Goal: Feedback & Contribution: Contribute content

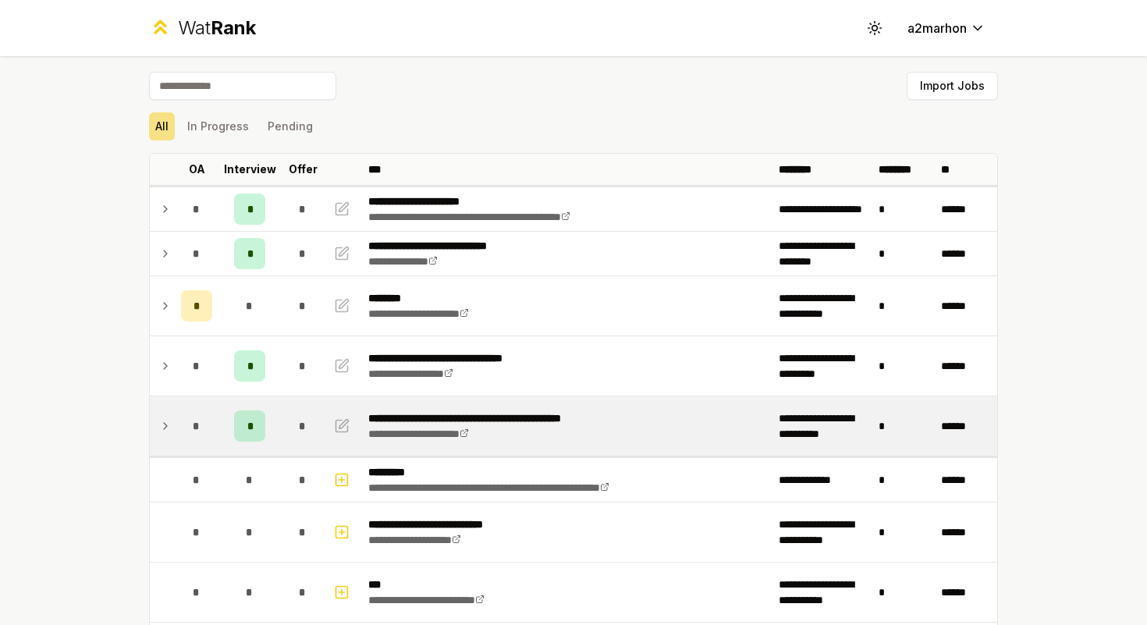
scroll to position [12, 0]
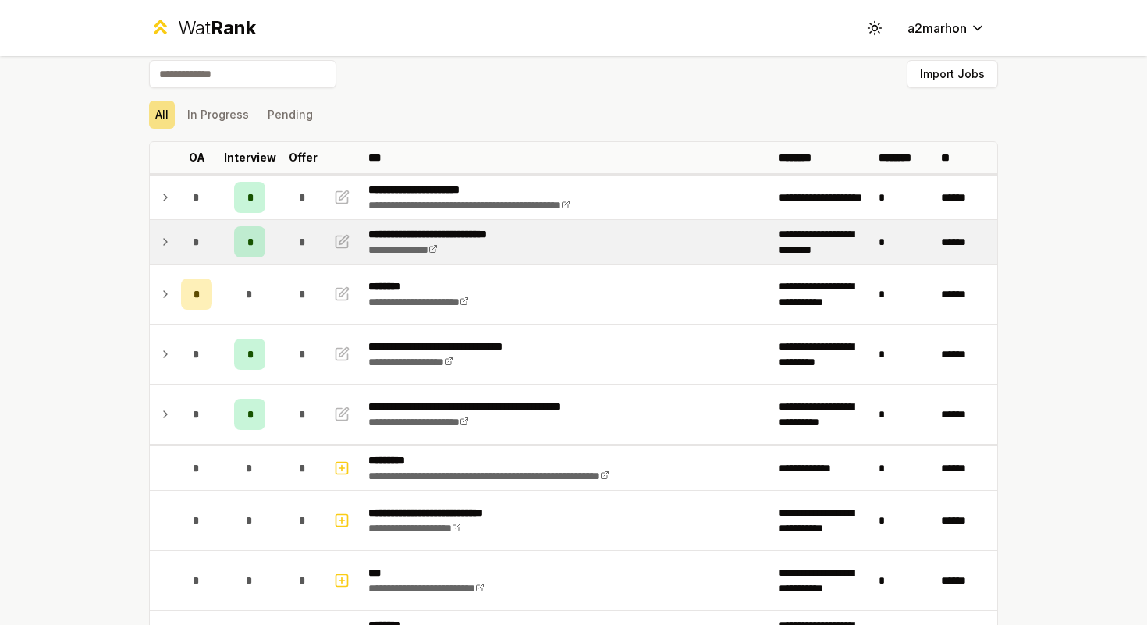
click at [182, 236] on div "*" at bounding box center [196, 241] width 31 height 31
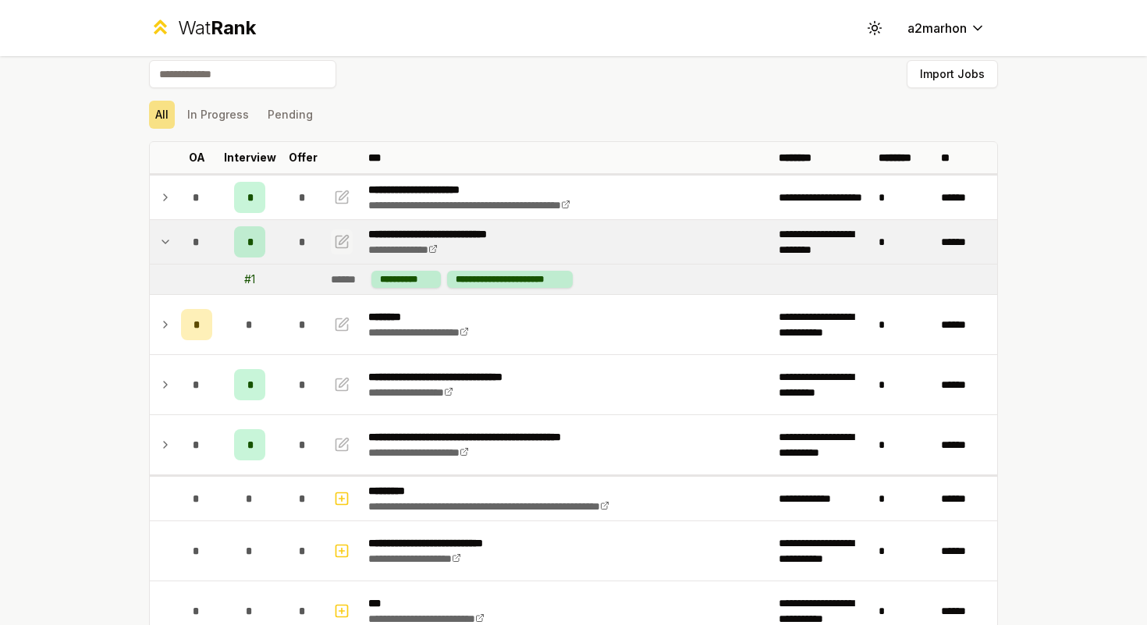
click at [344, 237] on icon "button" at bounding box center [343, 239] width 9 height 9
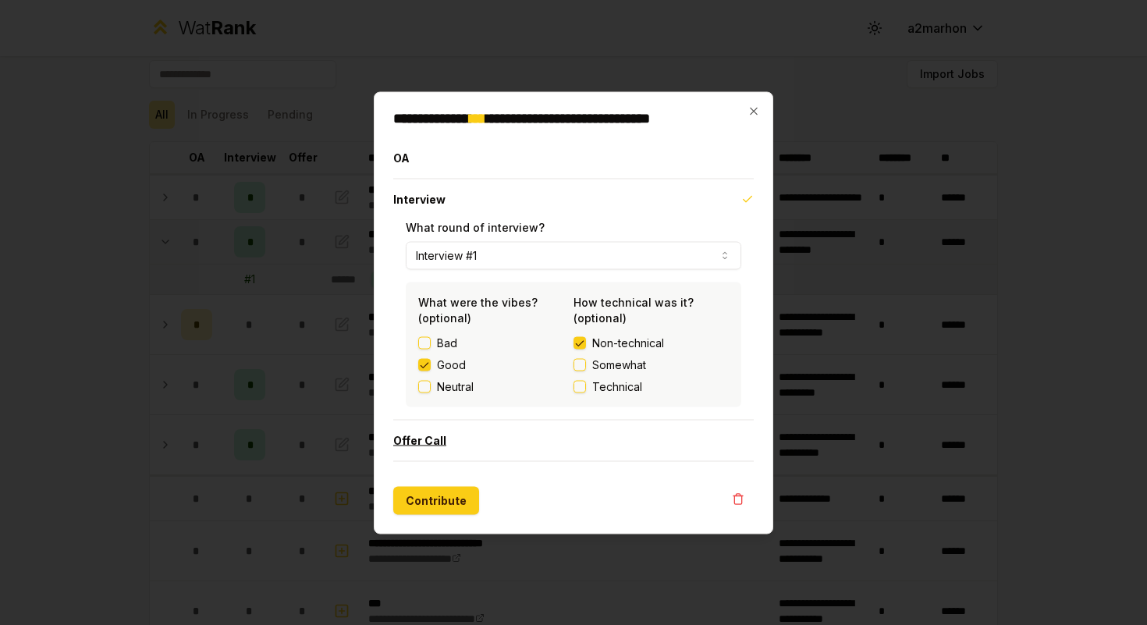
click at [436, 445] on button "Offer Call" at bounding box center [573, 440] width 360 height 41
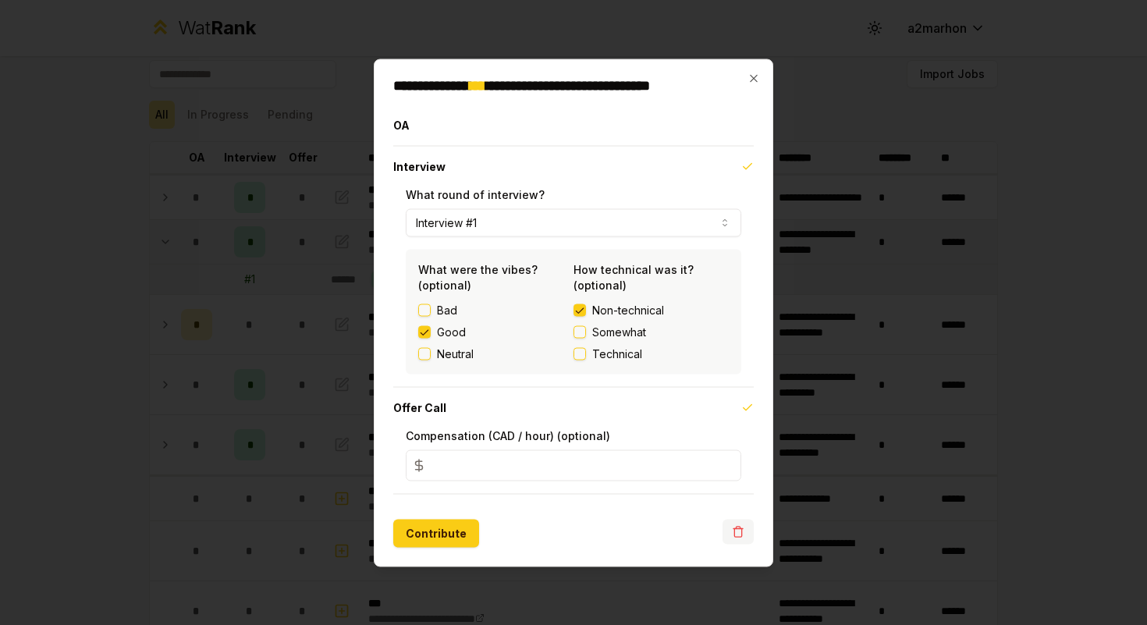
click at [743, 533] on icon "button" at bounding box center [738, 531] width 12 height 12
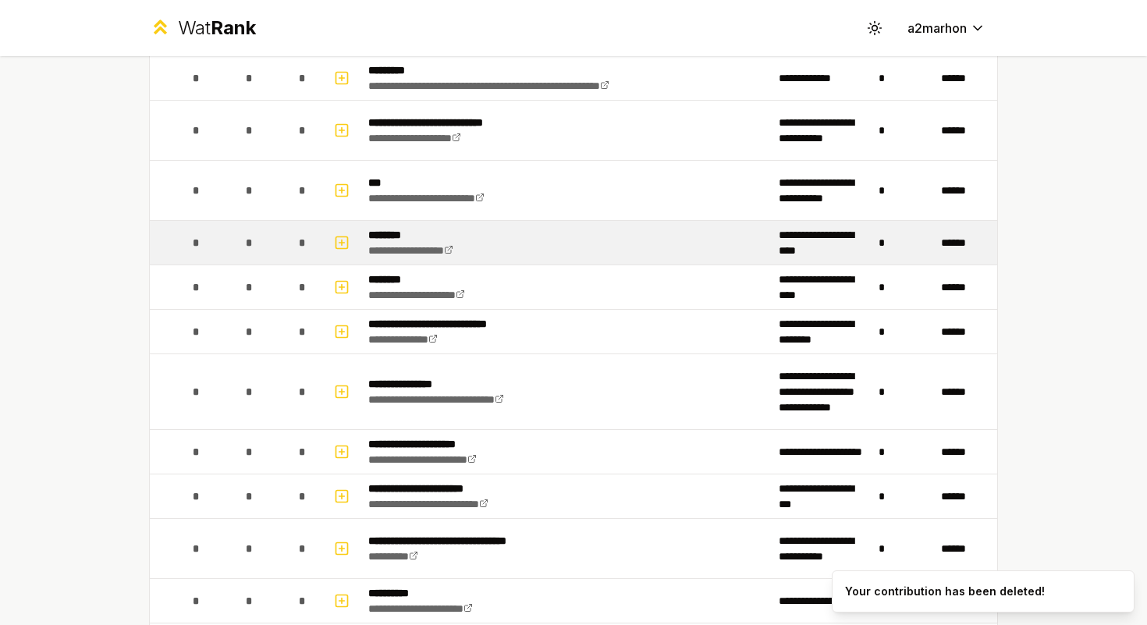
scroll to position [363, 0]
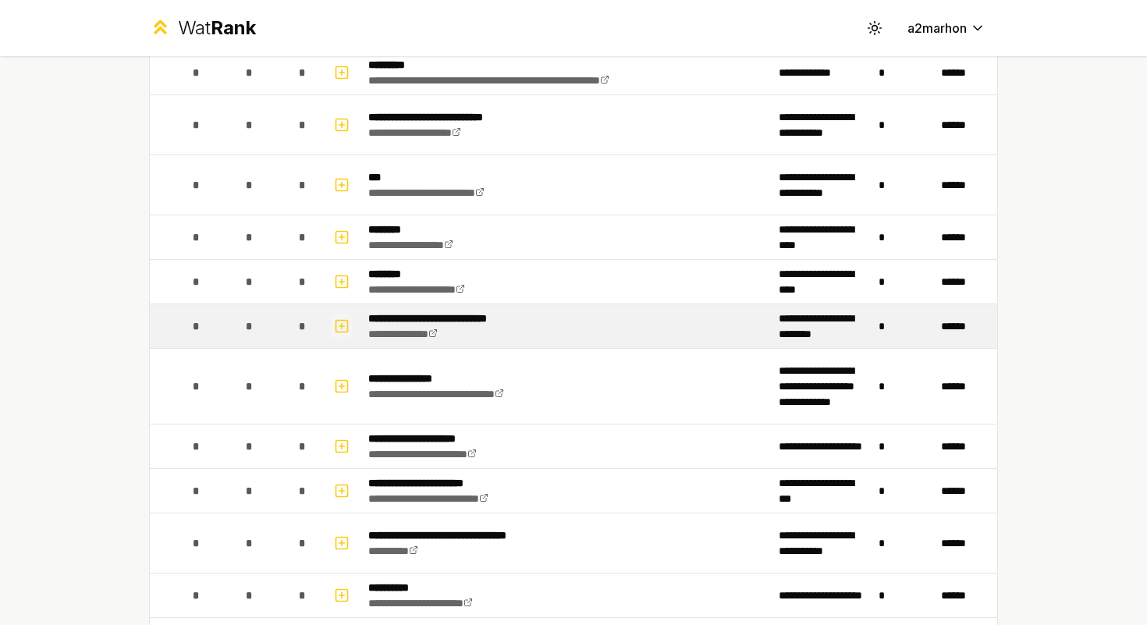
click at [342, 326] on icon "button" at bounding box center [341, 326] width 5 height 0
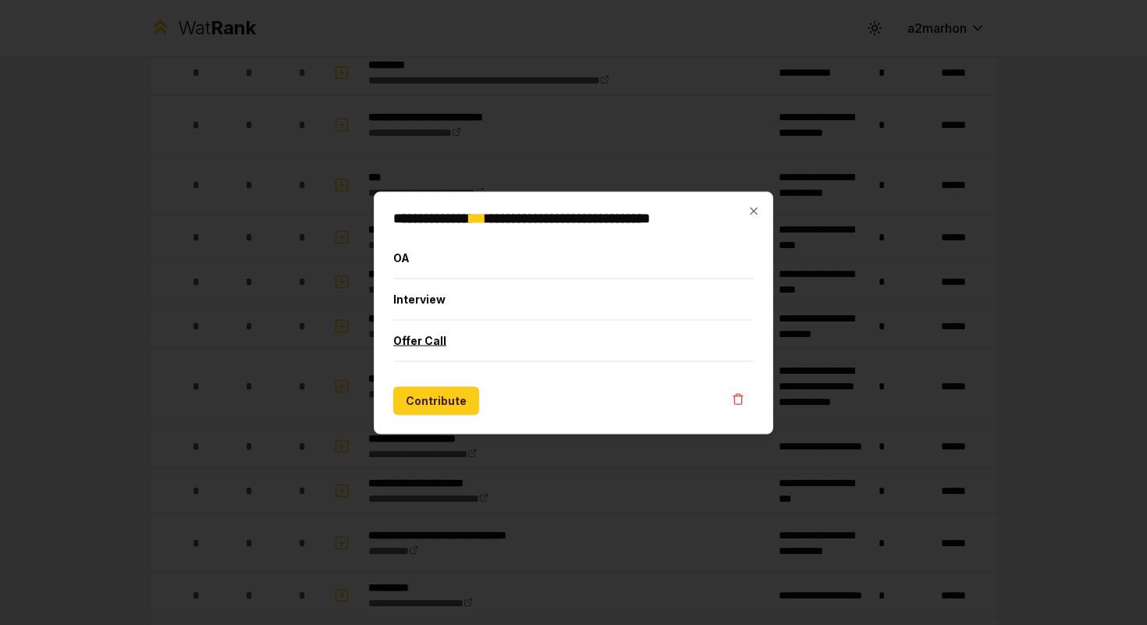
click at [443, 348] on button "Offer Call" at bounding box center [573, 340] width 360 height 41
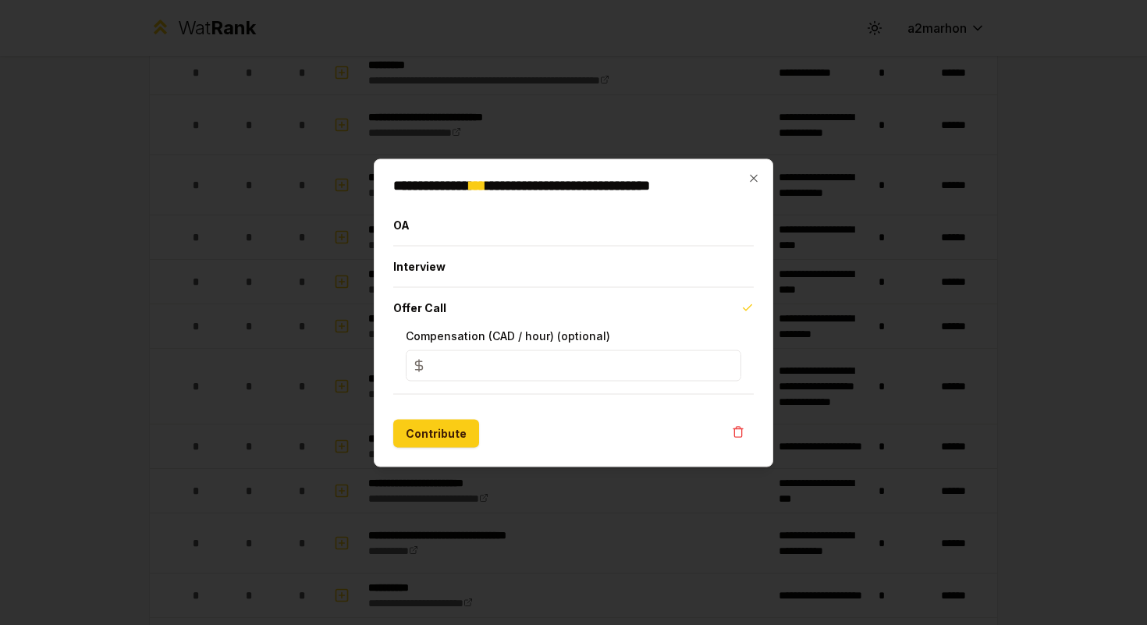
click at [723, 364] on input "*" at bounding box center [573, 364] width 335 height 31
click at [724, 375] on input "*" at bounding box center [573, 364] width 335 height 31
click at [724, 370] on input "*" at bounding box center [573, 364] width 335 height 31
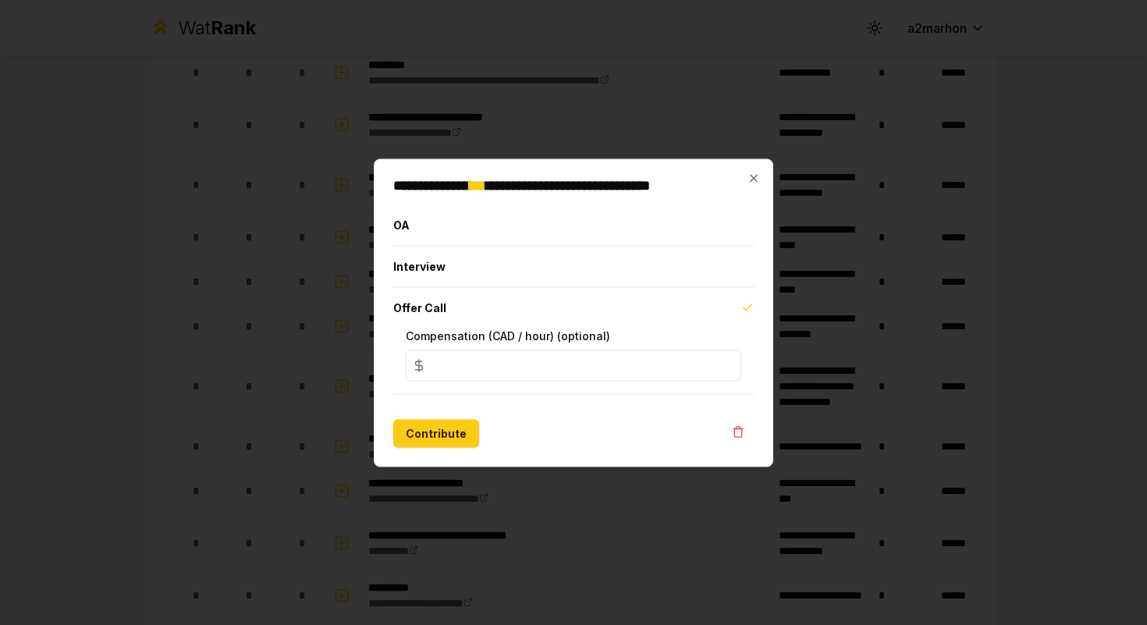
type input "*"
click at [724, 370] on input "*" at bounding box center [573, 364] width 335 height 31
click at [744, 307] on icon "button" at bounding box center [747, 306] width 9 height 5
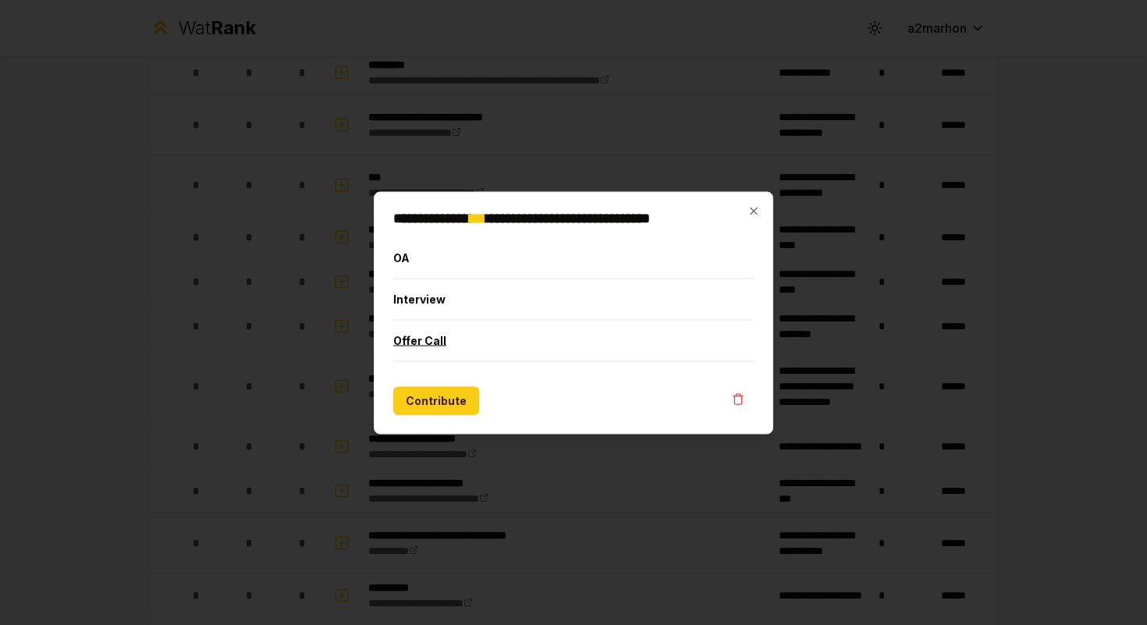
click at [749, 331] on button "Offer Call" at bounding box center [573, 340] width 360 height 41
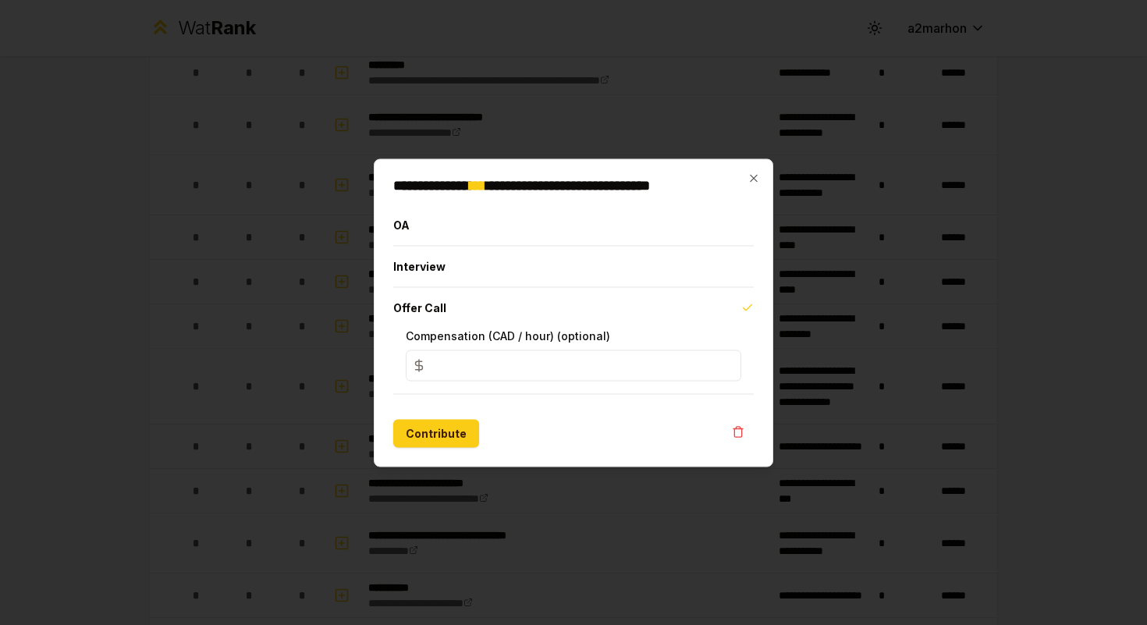
click at [468, 371] on input "*" at bounding box center [573, 364] width 335 height 31
click at [440, 436] on button "Contribute" at bounding box center [436, 433] width 86 height 28
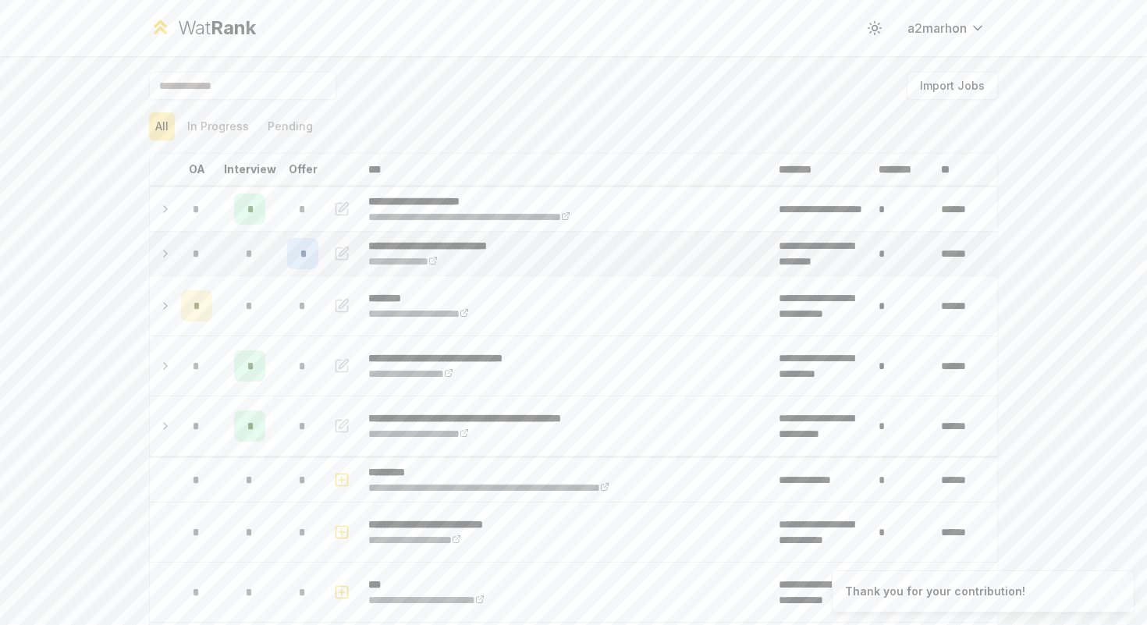
click at [346, 255] on icon "button" at bounding box center [342, 253] width 16 height 19
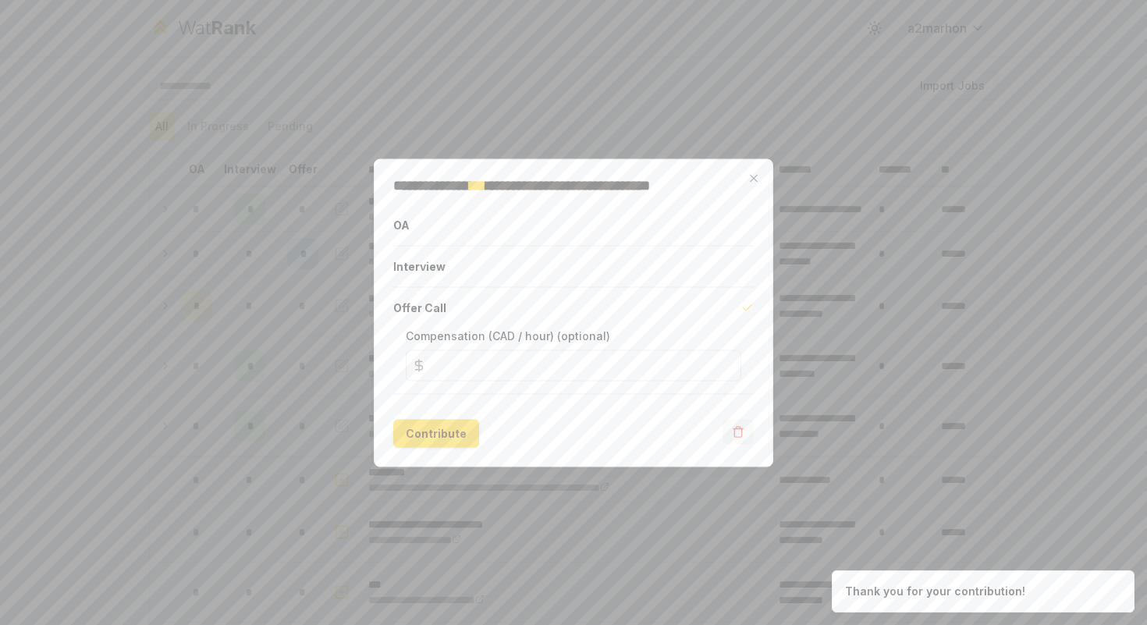
click at [744, 429] on button "button" at bounding box center [737, 431] width 31 height 25
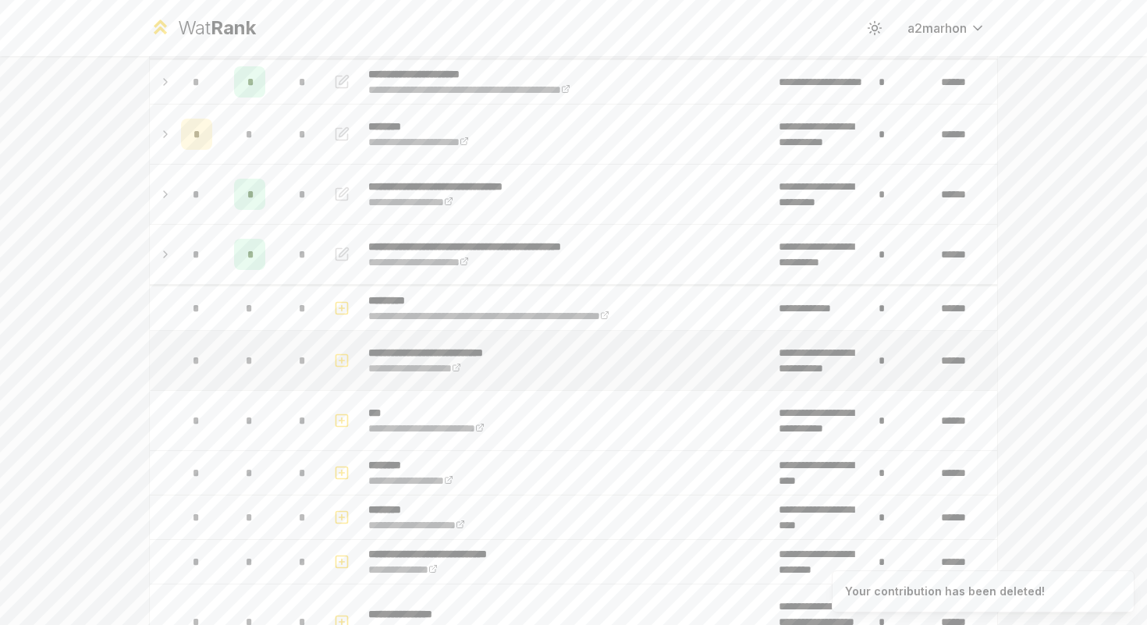
scroll to position [158, 0]
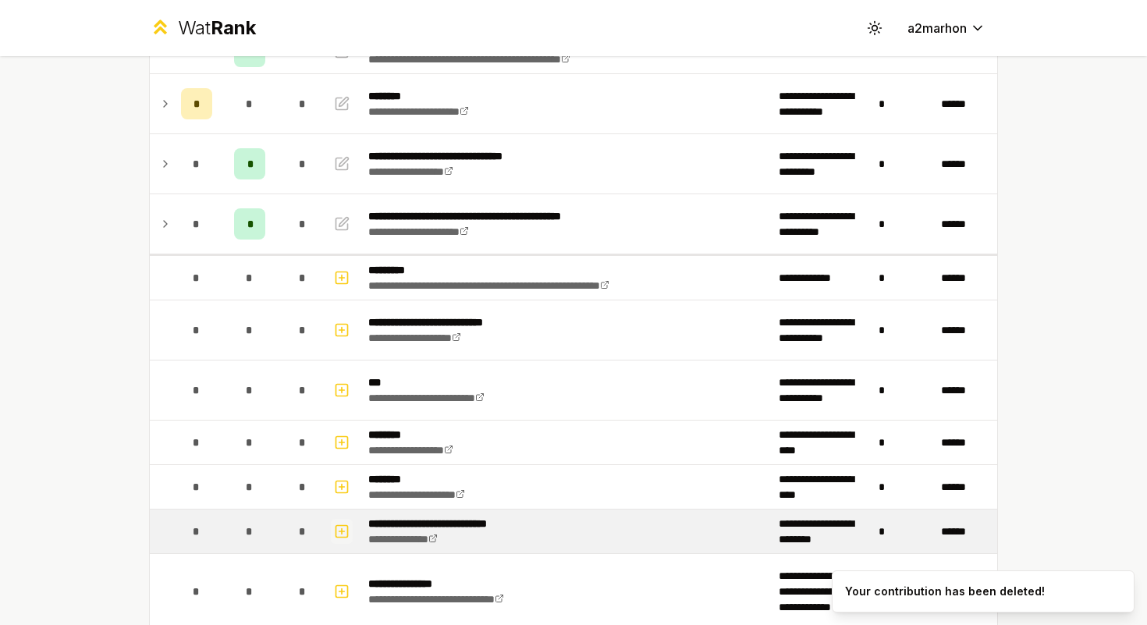
click at [339, 527] on icon "button" at bounding box center [342, 531] width 16 height 19
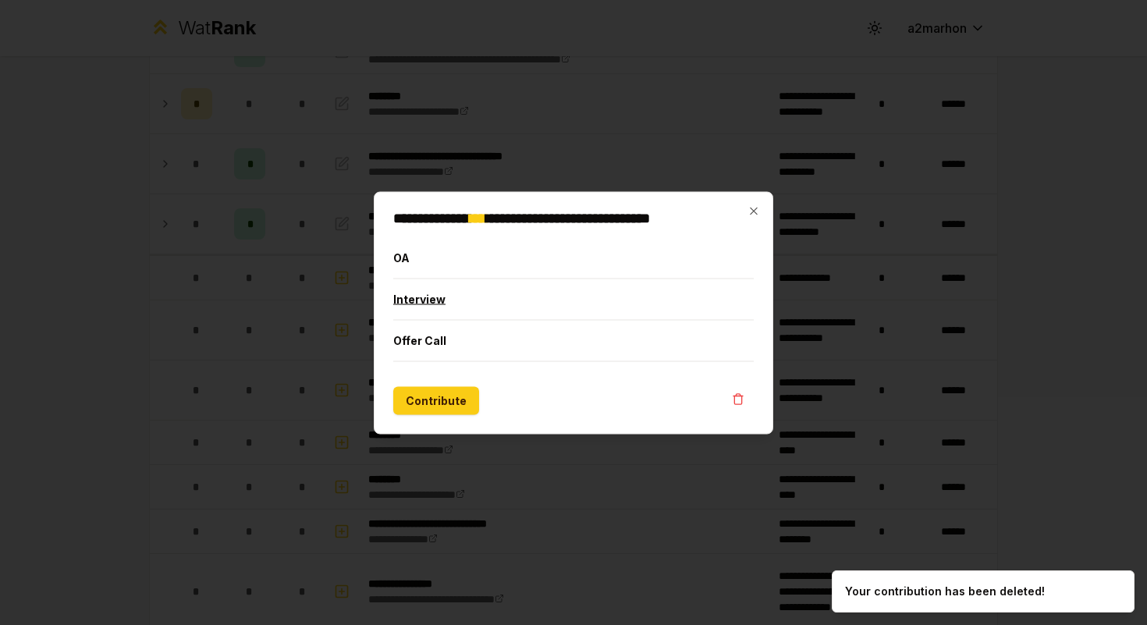
click at [411, 303] on button "Interview" at bounding box center [573, 299] width 360 height 41
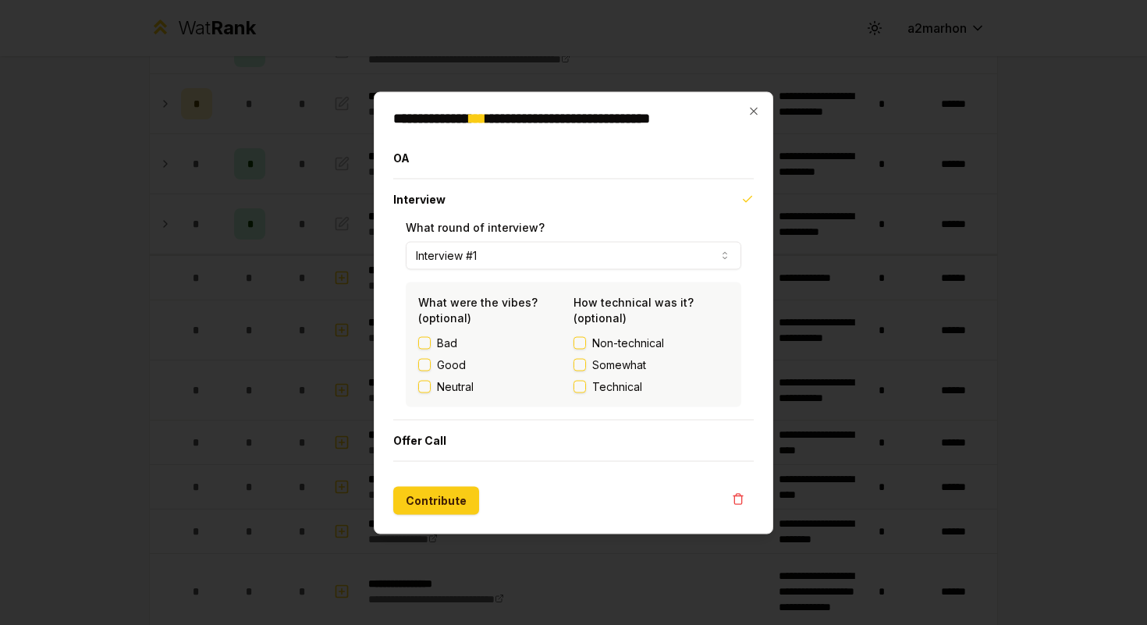
click at [461, 367] on label "Good" at bounding box center [451, 365] width 29 height 16
click at [431, 367] on button "Good" at bounding box center [424, 364] width 12 height 12
click at [630, 337] on span "Non-technical" at bounding box center [628, 343] width 72 height 16
click at [586, 337] on button "Non-technical" at bounding box center [579, 342] width 12 height 12
click at [445, 495] on button "Contribute" at bounding box center [436, 500] width 86 height 28
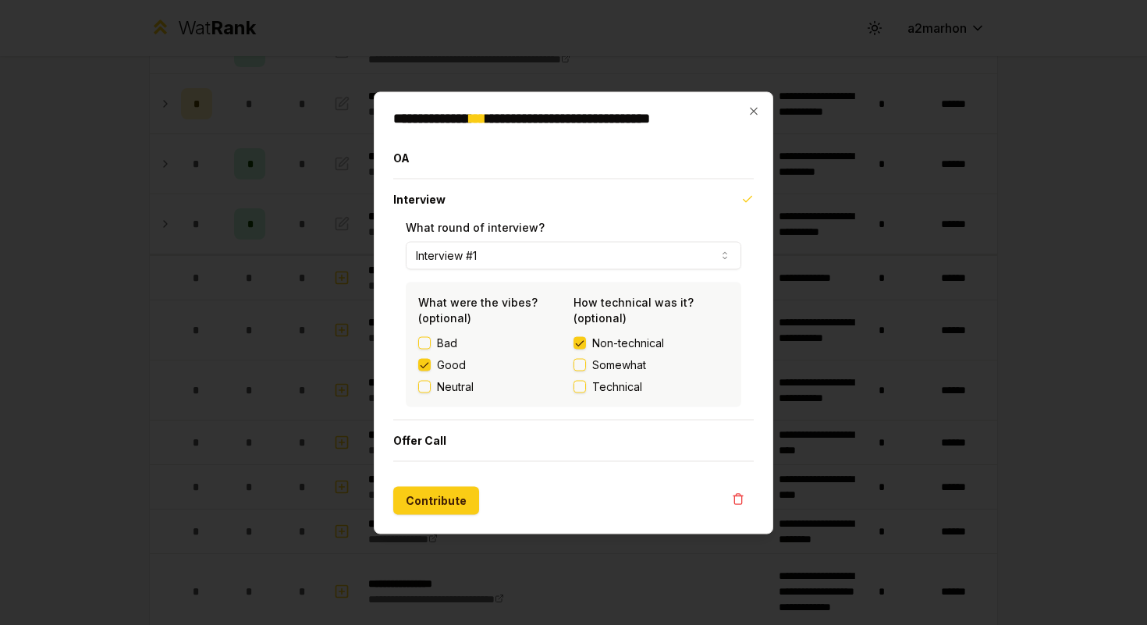
scroll to position [0, 0]
